Goal: Task Accomplishment & Management: Complete application form

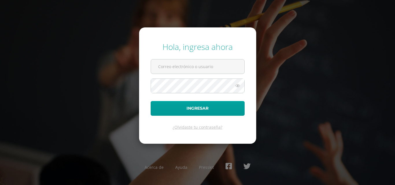
type input "[EMAIL_ADDRESS][DOMAIN_NAME]"
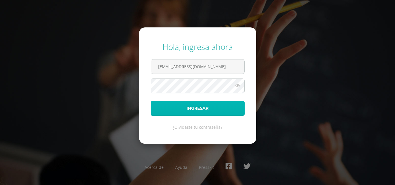
click at [167, 104] on button "Ingresar" at bounding box center [198, 108] width 94 height 15
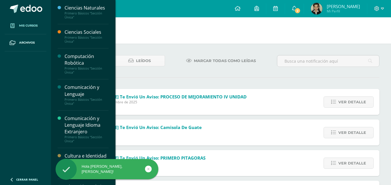
click at [17, 20] on link "Mis cursos" at bounding box center [26, 25] width 42 height 17
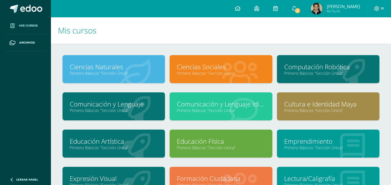
click at [299, 81] on div "Computación Robótica Primero Básicos "Sección Única"" at bounding box center [328, 69] width 102 height 28
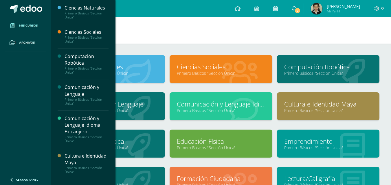
click at [21, 23] on link "Mis cursos" at bounding box center [26, 25] width 42 height 17
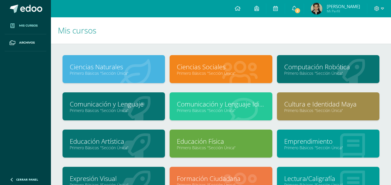
click at [351, 69] on link "Computación Robótica" at bounding box center [328, 66] width 88 height 9
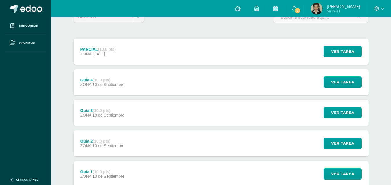
scroll to position [58, 0]
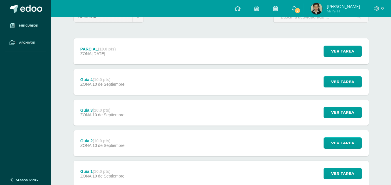
click at [228, 139] on div "Guía 2 (10.0 pts) ZONA [DATE] Ver tarea Guía 2 Computación Robótica Cargando co…" at bounding box center [220, 143] width 295 height 26
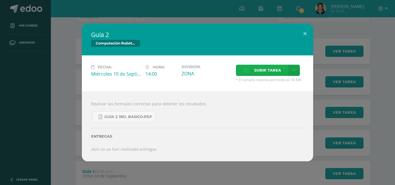
click at [256, 73] on span "Subir tarea" at bounding box center [267, 70] width 27 height 11
click at [0, 0] on input "Subir tarea" at bounding box center [0, 0] width 0 height 0
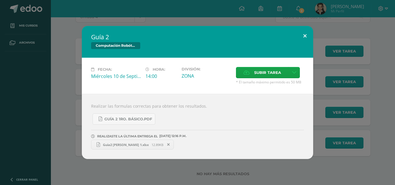
click at [303, 38] on button at bounding box center [305, 36] width 16 height 20
